Goal: Task Accomplishment & Management: Use online tool/utility

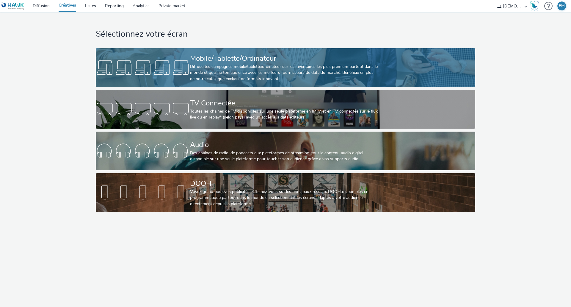
click at [222, 77] on div "Diffuse tes campagnes mobile/tablette/ordinateur sur les inventaires les plus p…" at bounding box center [284, 73] width 189 height 18
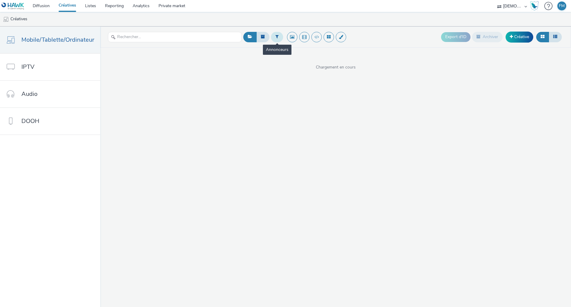
click at [276, 38] on icon at bounding box center [277, 37] width 3 height 4
click at [292, 37] on div at bounding box center [308, 39] width 42 height 7
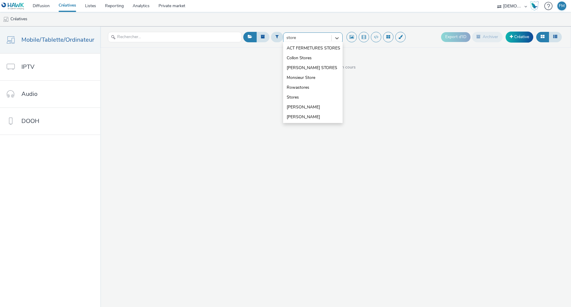
type input "store"
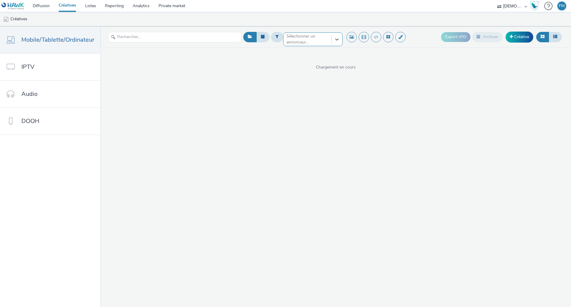
click at [328, 35] on div "Sélectionner un annonceur..." at bounding box center [308, 39] width 48 height 13
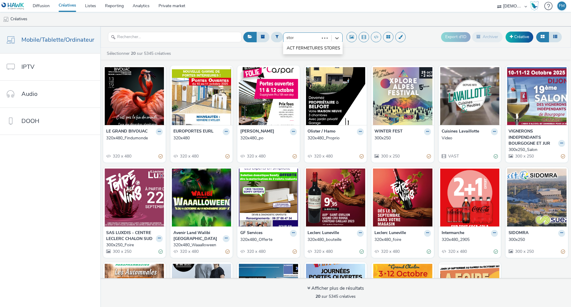
type input "store"
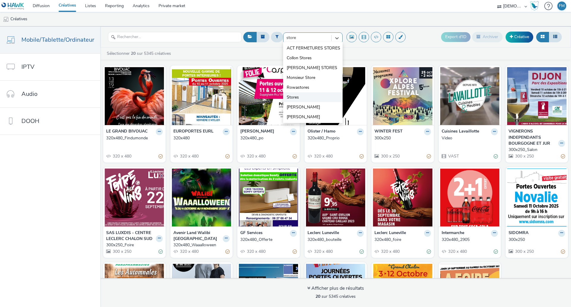
click at [312, 94] on li "Stores" at bounding box center [313, 97] width 60 height 10
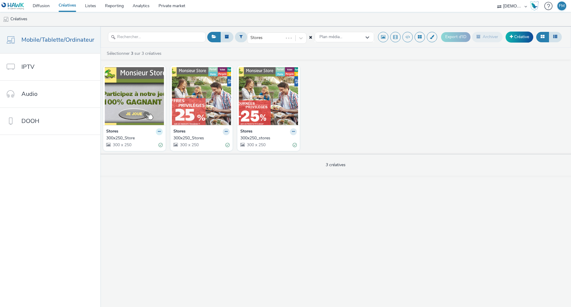
click at [156, 132] on button at bounding box center [159, 131] width 7 height 7
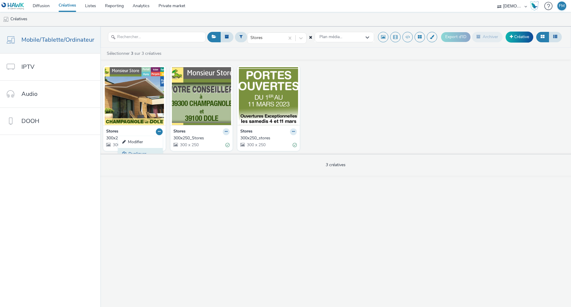
click at [147, 149] on link "Dupliquer" at bounding box center [140, 154] width 45 height 12
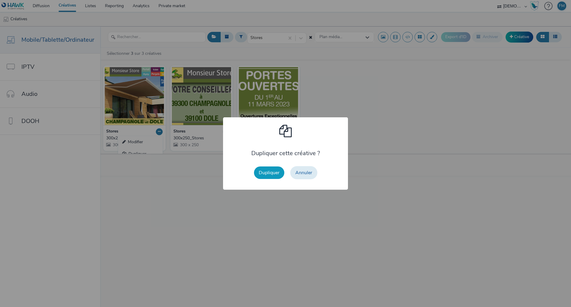
click at [260, 170] on button "Dupliquer" at bounding box center [269, 172] width 30 height 12
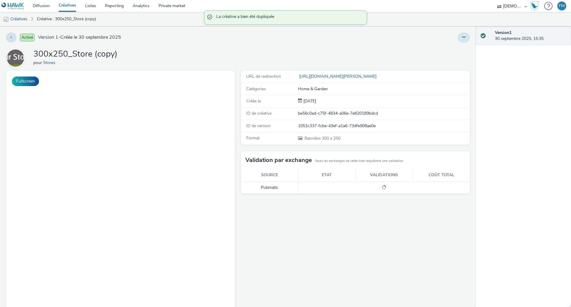
click at [462, 35] on icon at bounding box center [463, 37] width 3 height 4
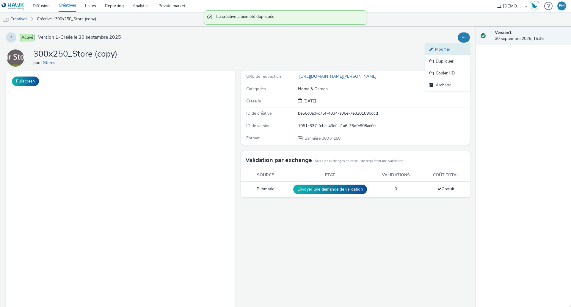
click at [452, 46] on link "Modifier" at bounding box center [447, 49] width 45 height 12
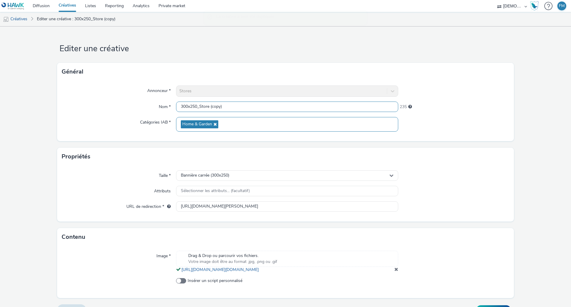
drag, startPoint x: 196, startPoint y: 103, endPoint x: 349, endPoint y: 120, distance: 153.9
click at [349, 120] on div "Annonceur * Stores Nom * 300x250_Store (copy) 235 Catégories IAB * Home & Garden" at bounding box center [285, 111] width 457 height 60
type input "300x250"
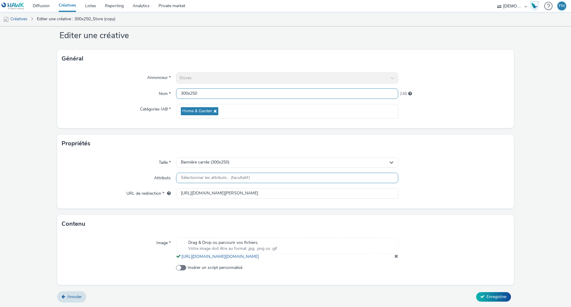
scroll to position [19, 0]
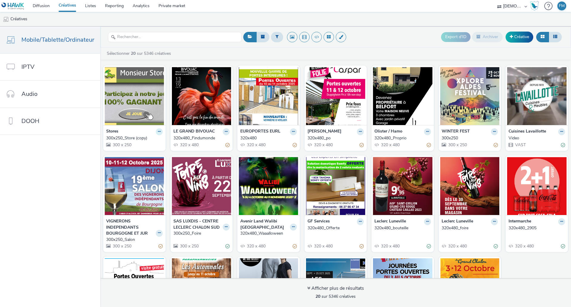
click at [156, 129] on button at bounding box center [159, 131] width 7 height 7
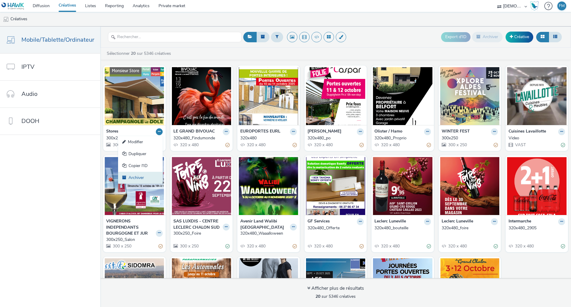
click at [139, 177] on link "Archiver" at bounding box center [140, 178] width 45 height 12
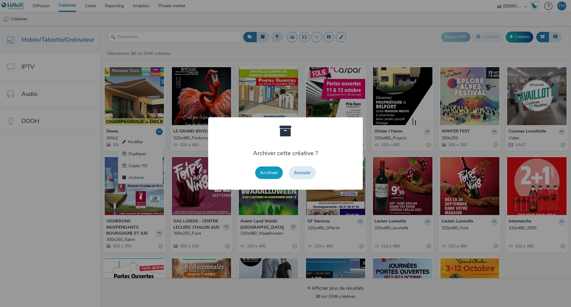
click at [267, 175] on button "Archiver" at bounding box center [269, 172] width 28 height 12
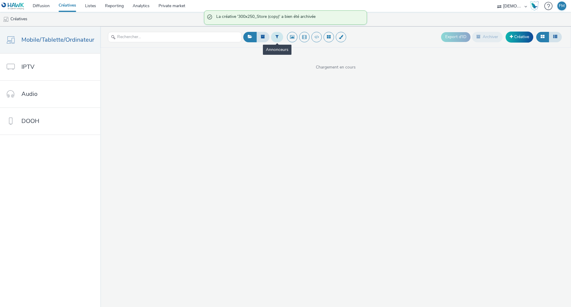
click at [275, 40] on button at bounding box center [277, 37] width 12 height 10
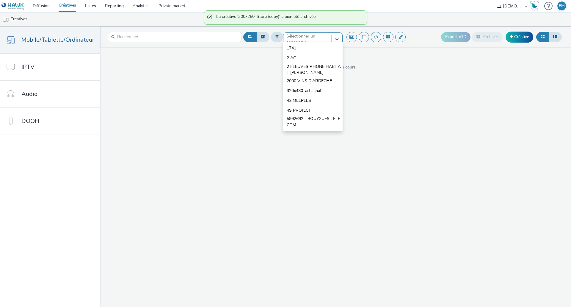
click at [303, 41] on div at bounding box center [308, 39] width 42 height 7
type input "store"
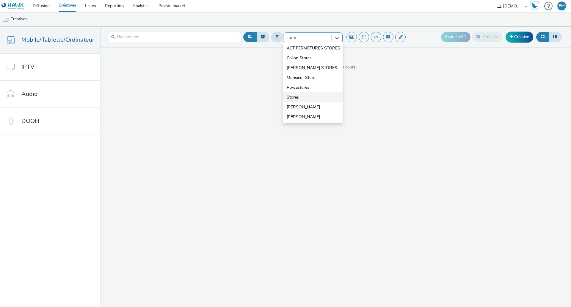
click at [311, 94] on li "Stores" at bounding box center [313, 97] width 60 height 10
click at [289, 39] on div at bounding box center [308, 39] width 42 height 7
type input "store"
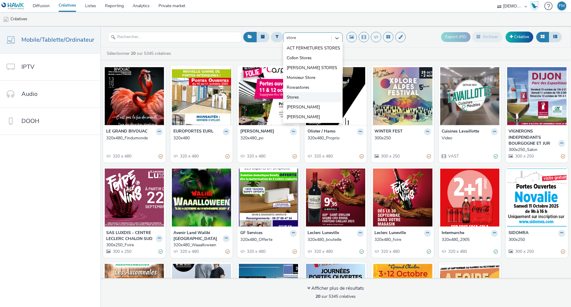
click at [298, 95] on li "Stores" at bounding box center [313, 97] width 60 height 10
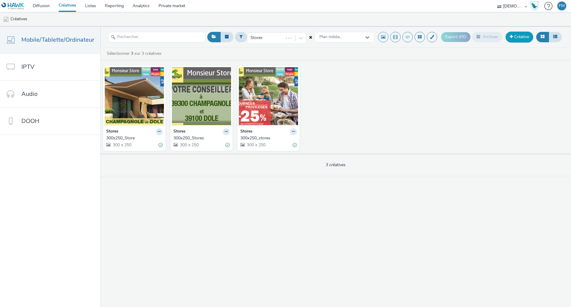
click at [522, 38] on link "Créative" at bounding box center [520, 37] width 28 height 11
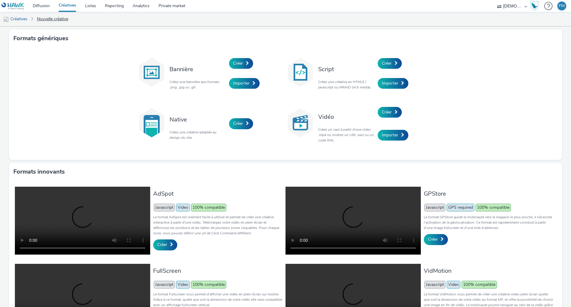
click at [35, 19] on link "Nouvelle créative" at bounding box center [52, 19] width 37 height 14
click at [21, 19] on link "Créatives" at bounding box center [15, 19] width 30 height 14
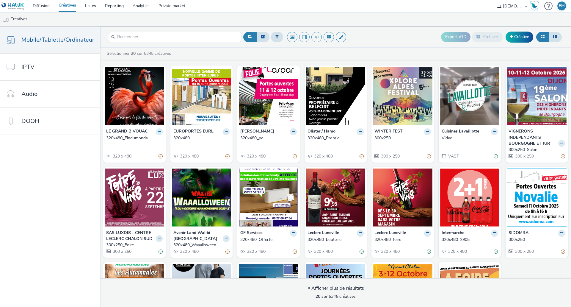
click at [158, 134] on button at bounding box center [159, 131] width 7 height 7
click at [151, 143] on link "Modifier" at bounding box center [140, 142] width 45 height 12
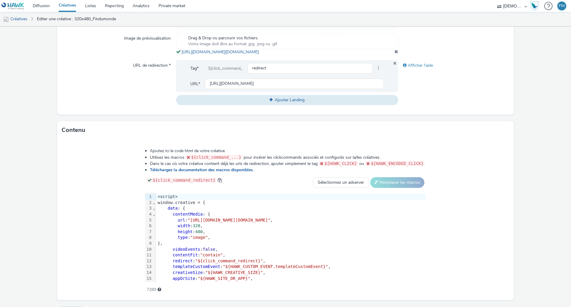
scroll to position [219, 0]
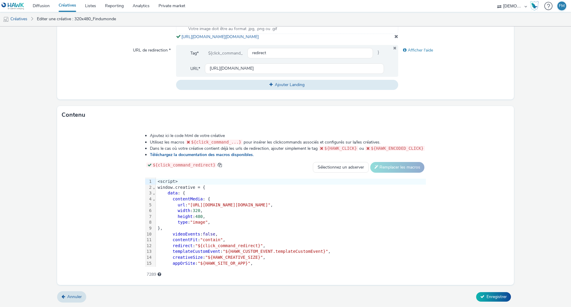
click at [199, 204] on span ""[URL][DOMAIN_NAME][DOMAIN_NAME]"" at bounding box center [229, 204] width 83 height 5
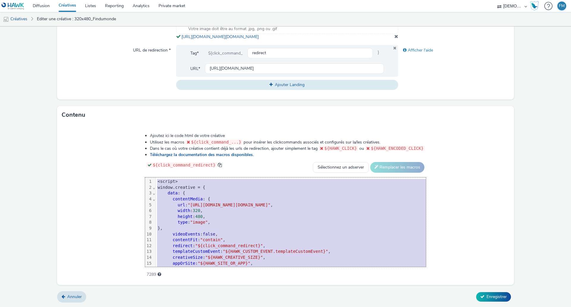
copy div "<script> window.creative = { data : { contentMedia : { url : "[URL][DOMAIN_NAME…"
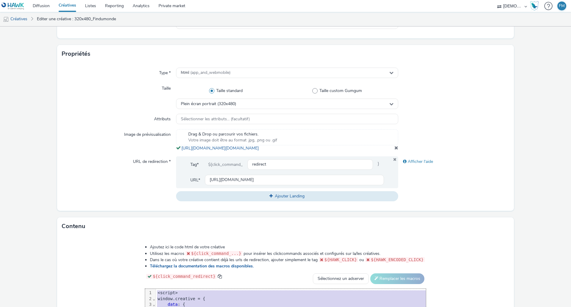
scroll to position [0, 0]
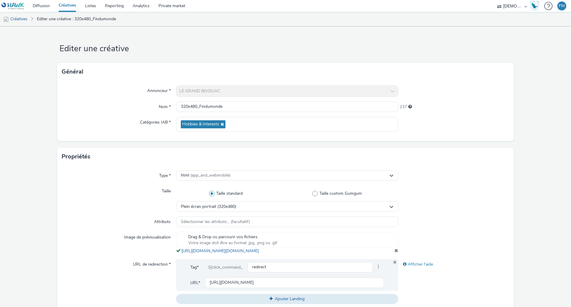
click at [64, 9] on link "Créatives" at bounding box center [67, 6] width 26 height 12
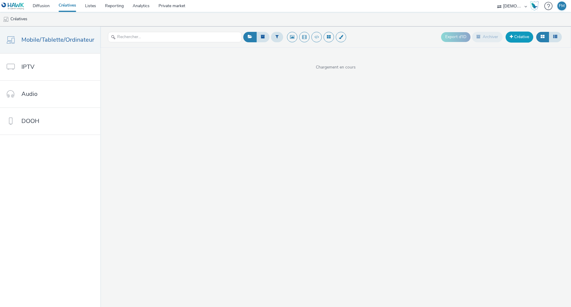
click at [516, 38] on link "Créative" at bounding box center [520, 37] width 28 height 11
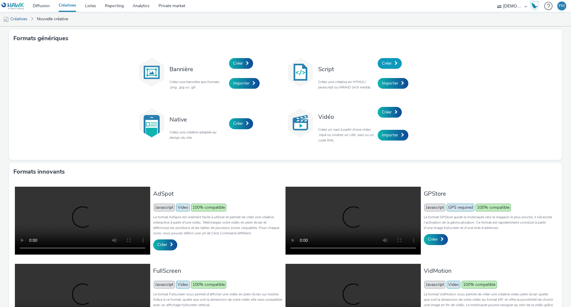
click at [389, 61] on span "Créer" at bounding box center [387, 63] width 10 height 6
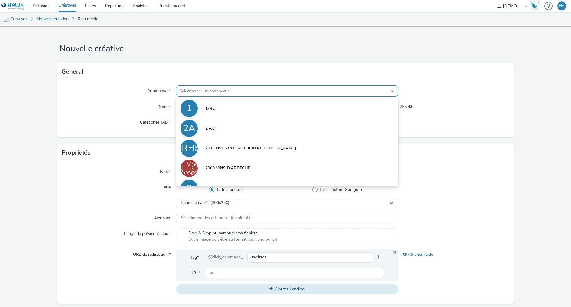
click at [264, 88] on div at bounding box center [281, 90] width 205 height 7
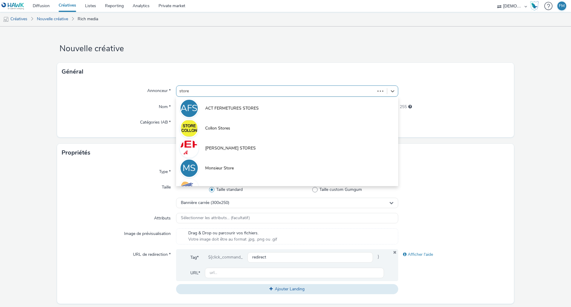
type input "stores"
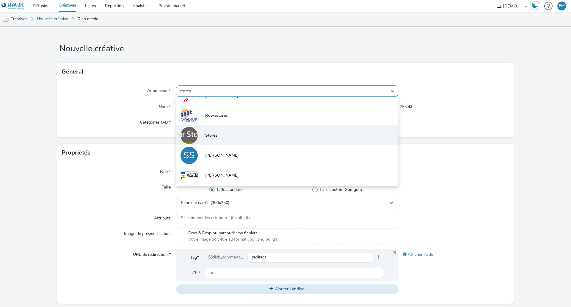
click at [251, 135] on li "Stores" at bounding box center [287, 135] width 222 height 20
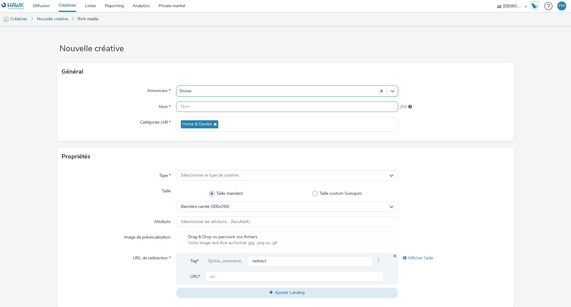
click at [213, 108] on input "text" at bounding box center [287, 106] width 222 height 10
type input "320x480"
click at [225, 168] on div "Type * Sélectionner le type de créative... Taille Taille standard Taille custom…" at bounding box center [285, 236] width 457 height 142
click at [226, 174] on span "Sélectionner le type de créative..." at bounding box center [211, 175] width 60 height 5
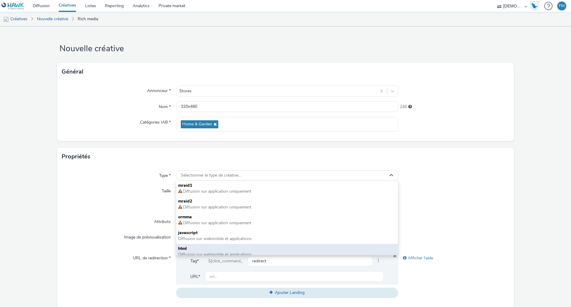
click at [198, 251] on span "html" at bounding box center [287, 248] width 218 height 6
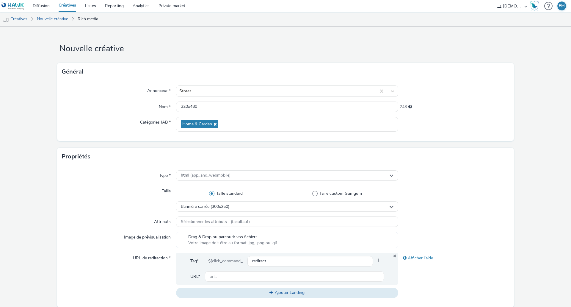
click at [207, 212] on div "Type * html (app_and_webmobile) Taille Taille standard Taille custom Gumgum Ban…" at bounding box center [285, 236] width 457 height 142
click at [208, 207] on span "Bannière carrée (300x250)" at bounding box center [205, 206] width 48 height 5
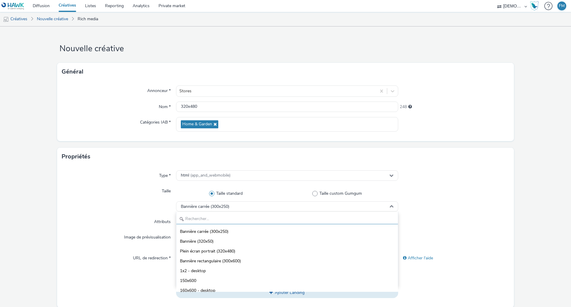
click at [209, 217] on input "text" at bounding box center [287, 219] width 222 height 10
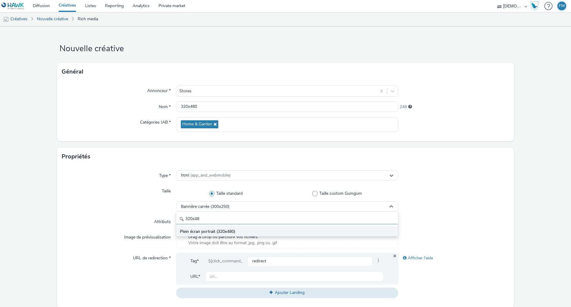
type input "320x48"
click at [237, 231] on li "Plein écran portrait (320x480)" at bounding box center [287, 231] width 222 height 10
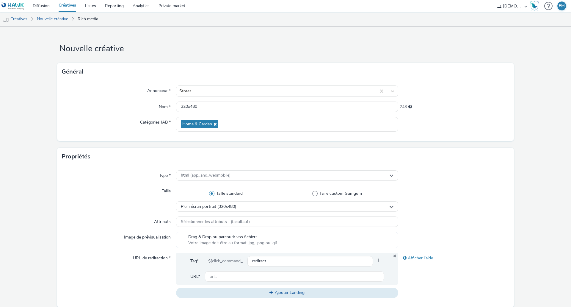
click at [304, 216] on div "Type * html (app_and_webmobile) Taille Taille standard Taille custom Gumgum Ple…" at bounding box center [285, 236] width 457 height 142
click at [452, 207] on div at bounding box center [453, 199] width 111 height 26
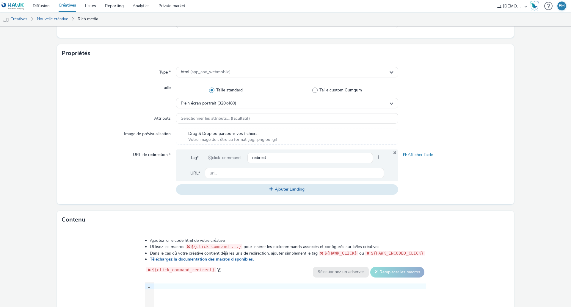
scroll to position [149, 0]
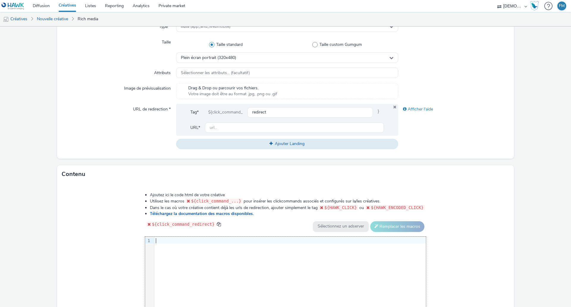
click at [190, 240] on div at bounding box center [290, 241] width 272 height 6
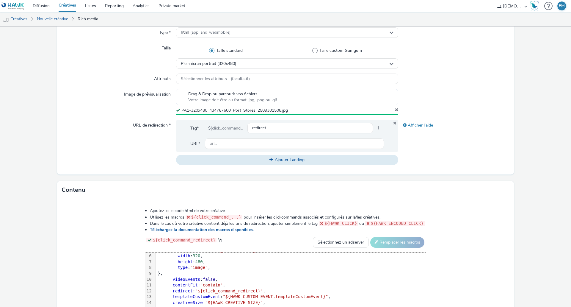
scroll to position [141, 0]
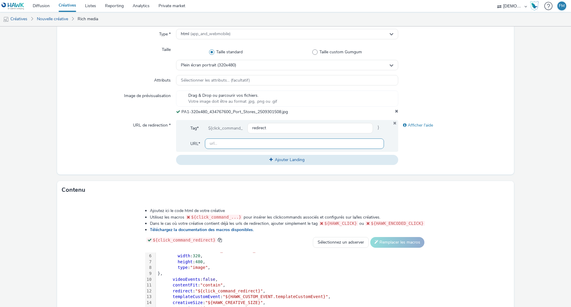
click at [220, 143] on input "text" at bounding box center [294, 143] width 179 height 10
paste input "[URL][DOMAIN_NAME][PERSON_NAME]"
click at [456, 150] on div "Afficher l'aide" at bounding box center [453, 142] width 111 height 45
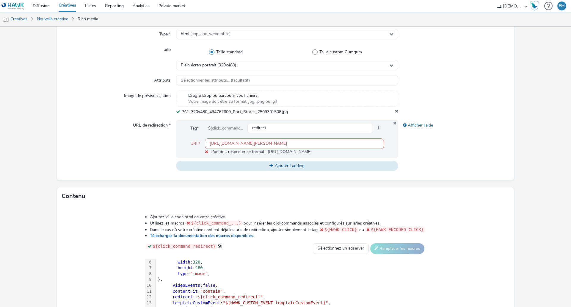
scroll to position [0, 0]
click at [217, 146] on input "[URL][DOMAIN_NAME][PERSON_NAME]" at bounding box center [294, 143] width 179 height 10
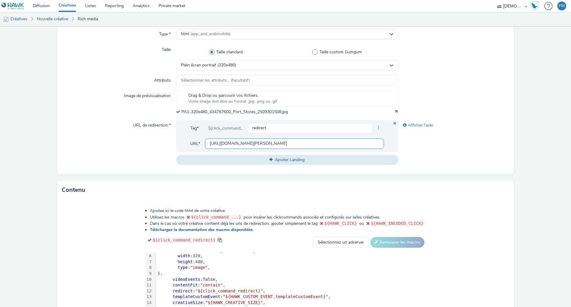
type input "[URL][DOMAIN_NAME][PERSON_NAME]"
click at [504, 111] on div at bounding box center [453, 102] width 111 height 24
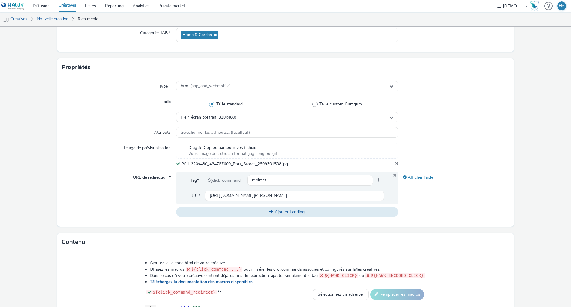
scroll to position [216, 0]
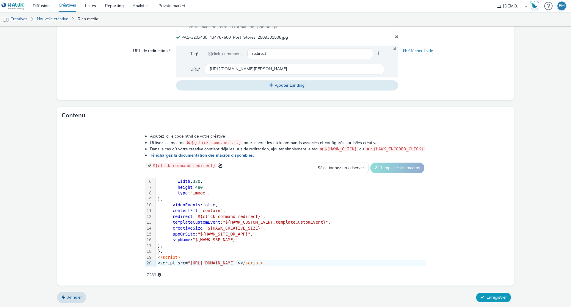
click at [492, 296] on span "Enregistrer" at bounding box center [497, 297] width 20 height 6
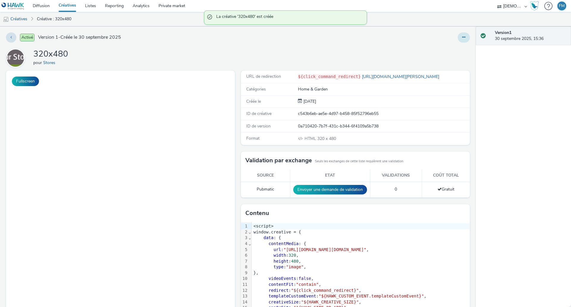
click at [453, 39] on div at bounding box center [377, 37] width 186 height 10
click at [462, 38] on icon at bounding box center [463, 37] width 3 height 4
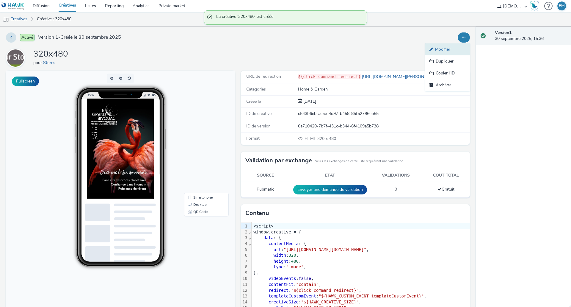
click at [455, 46] on link "Modifier" at bounding box center [447, 49] width 45 height 12
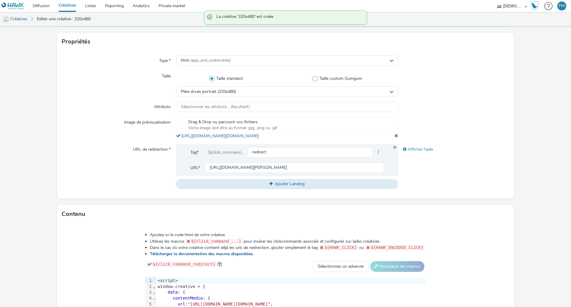
scroll to position [149, 0]
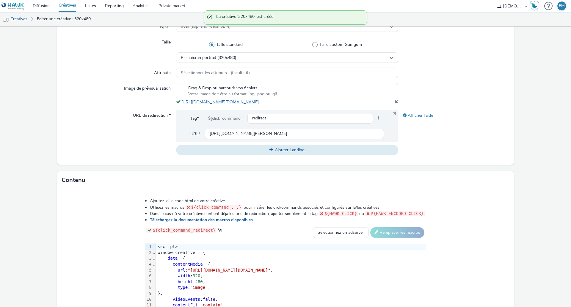
click at [251, 101] on link "[URL][DOMAIN_NAME][DOMAIN_NAME]" at bounding box center [221, 102] width 80 height 6
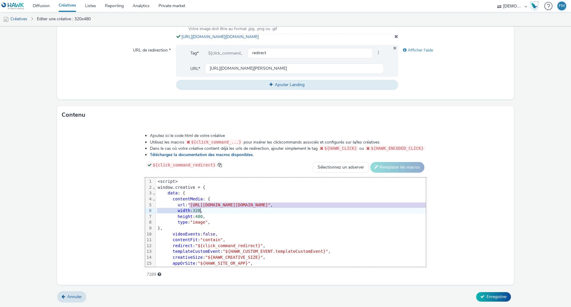
scroll to position [0, 17]
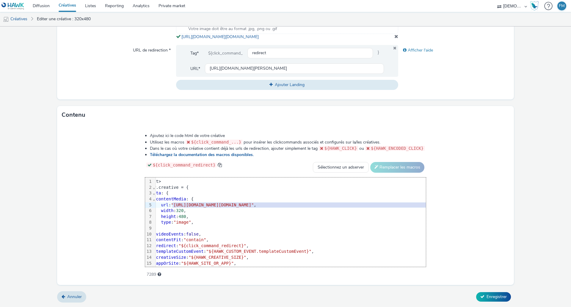
drag, startPoint x: 127, startPoint y: 207, endPoint x: 475, endPoint y: 204, distance: 347.8
click at [254, 204] on span ""[URL][DOMAIN_NAME][DOMAIN_NAME]"" at bounding box center [212, 204] width 83 height 5
click at [495, 295] on span "Enregistrer" at bounding box center [497, 297] width 20 height 6
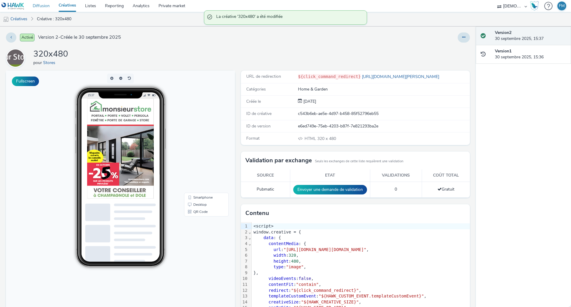
click at [46, 6] on link "Diffusion" at bounding box center [41, 6] width 26 height 12
